Goal: Transaction & Acquisition: Purchase product/service

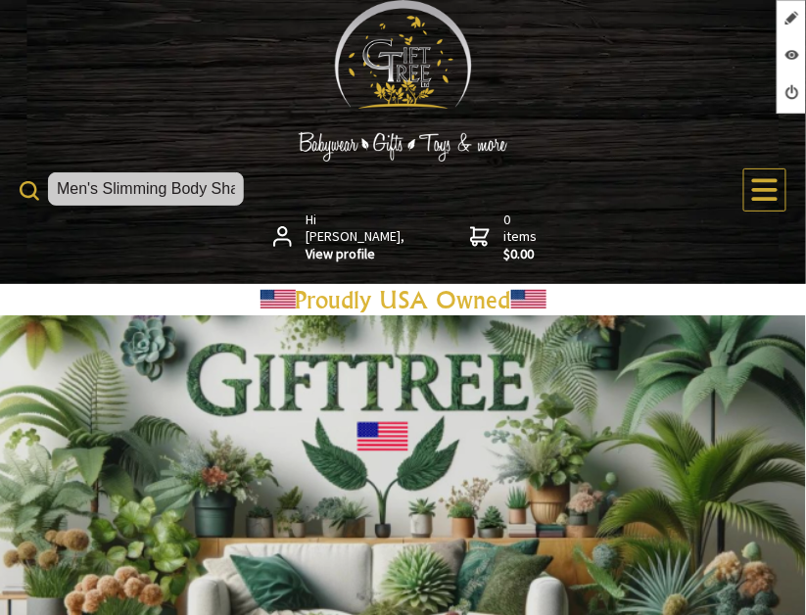
scroll to position [0, 417]
type input "Men's Slimming Body Shaper - Abs Compression Shirt for [MEDICAL_DATA] and Worko…"
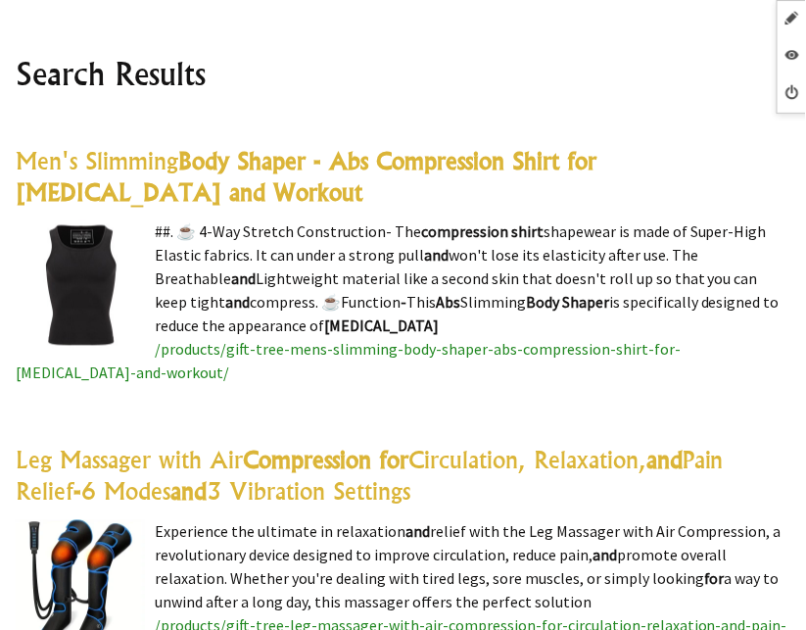
scroll to position [534, 0]
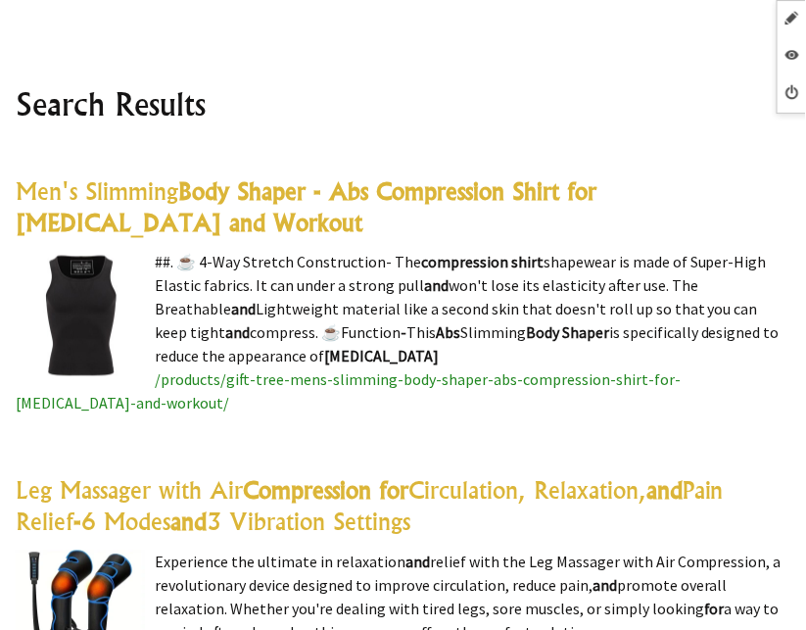
click at [402, 184] on highlight "Body Shaper - Abs Compression Shirt for [MEDICAL_DATA] and Workout" at bounding box center [306, 207] width 581 height 61
